Goal: Find specific page/section: Find specific page/section

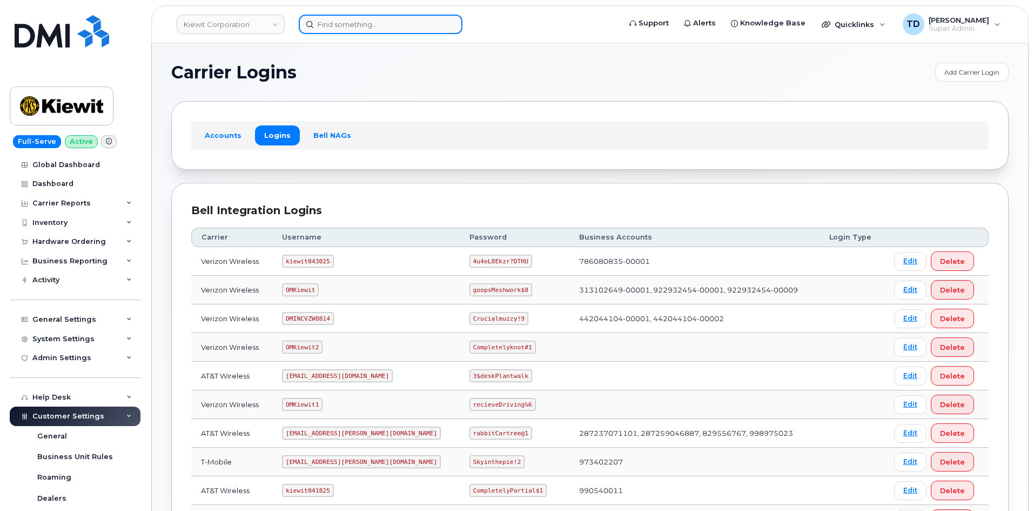
click at [385, 19] on input at bounding box center [381, 24] width 164 height 19
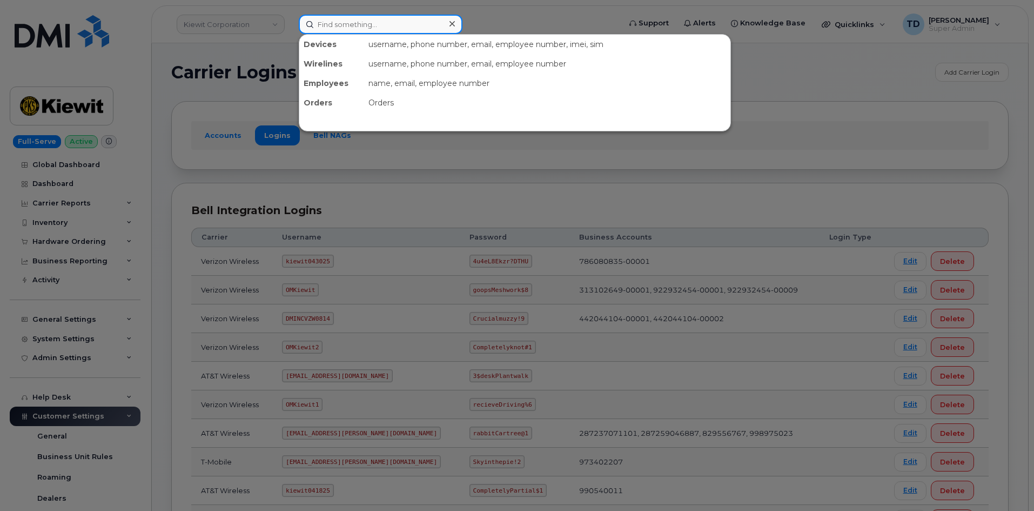
click at [390, 26] on input at bounding box center [381, 24] width 164 height 19
paste input "[PERSON_NAME]"
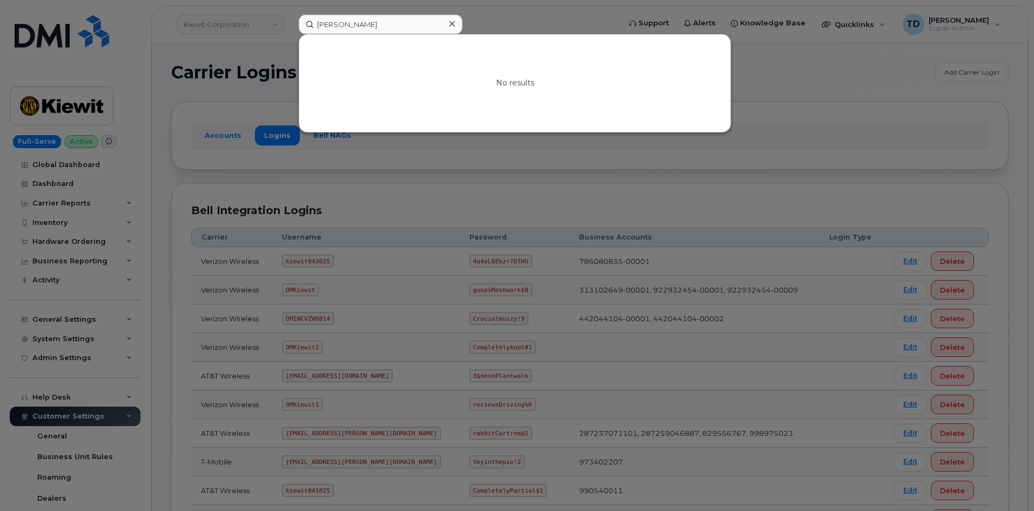
click at [273, 82] on div at bounding box center [517, 255] width 1034 height 511
click at [370, 17] on input "[PERSON_NAME]" at bounding box center [381, 24] width 164 height 19
type input "[PERSON_NAME]"
drag, startPoint x: 375, startPoint y: 25, endPoint x: 291, endPoint y: 36, distance: 84.5
click at [291, 34] on div "[PERSON_NAME] No results" at bounding box center [456, 24] width 332 height 19
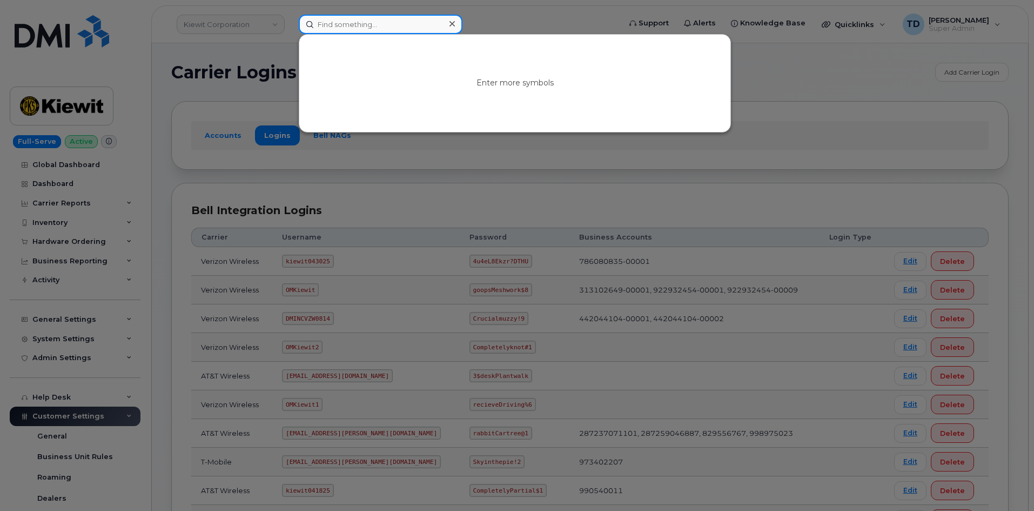
click at [399, 23] on input at bounding box center [381, 24] width 164 height 19
paste input "355804089586438"
click at [612, 18] on div at bounding box center [517, 255] width 1034 height 511
drag, startPoint x: 397, startPoint y: 22, endPoint x: 249, endPoint y: 33, distance: 148.5
click at [290, 32] on div "355804089586438 No results" at bounding box center [456, 24] width 332 height 19
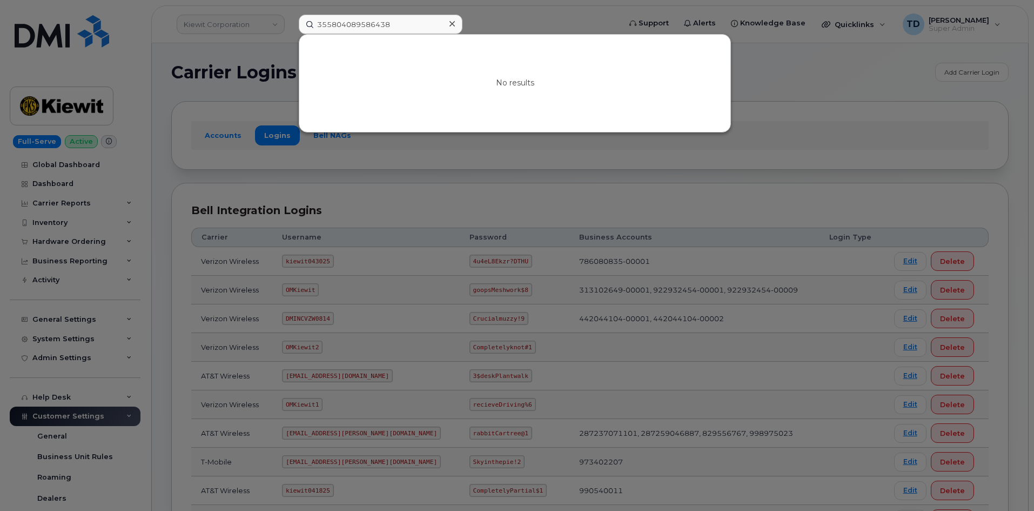
click at [580, 16] on div at bounding box center [517, 255] width 1034 height 511
drag, startPoint x: 360, startPoint y: 25, endPoint x: 281, endPoint y: 31, distance: 79.6
click at [290, 30] on div "355804089586438 No results" at bounding box center [456, 24] width 332 height 19
paste input "[PERSON_NAME]"
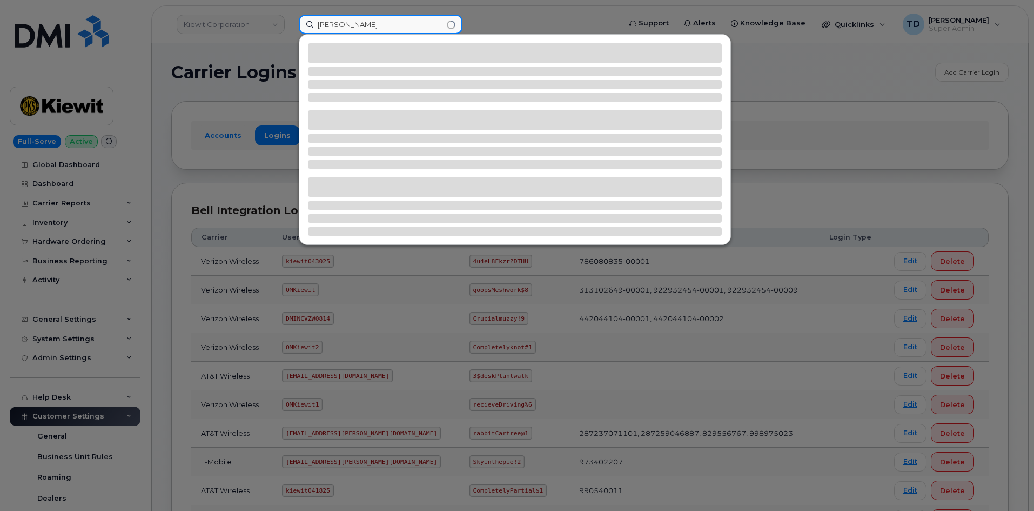
type input "[PERSON_NAME]"
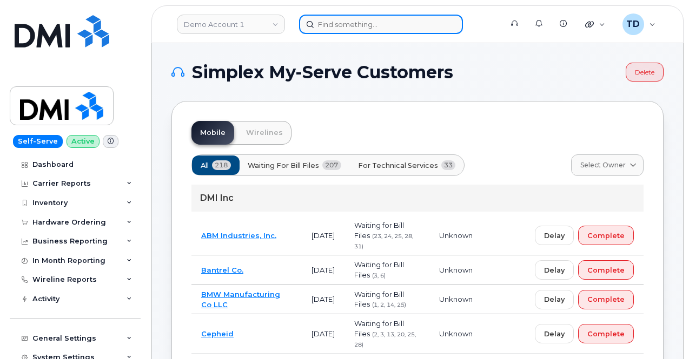
click at [354, 19] on input at bounding box center [381, 24] width 164 height 19
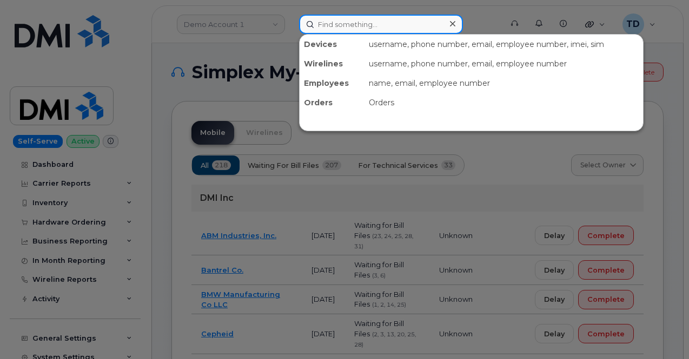
paste input "3062605941"
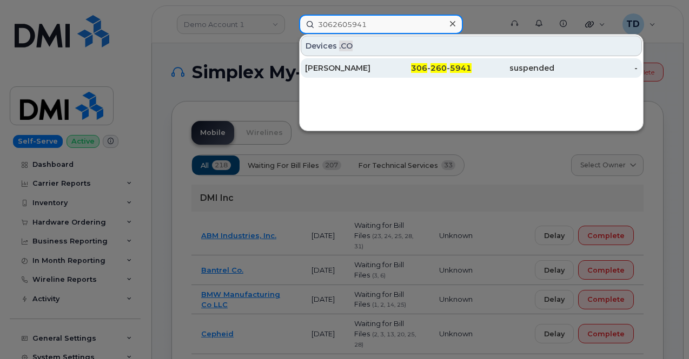
type input "3062605941"
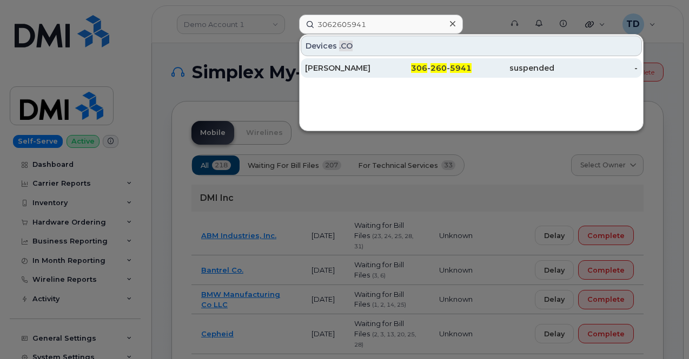
click at [469, 73] on div "306 - 260 - 5941" at bounding box center [429, 67] width 83 height 19
